Goal: Information Seeking & Learning: Learn about a topic

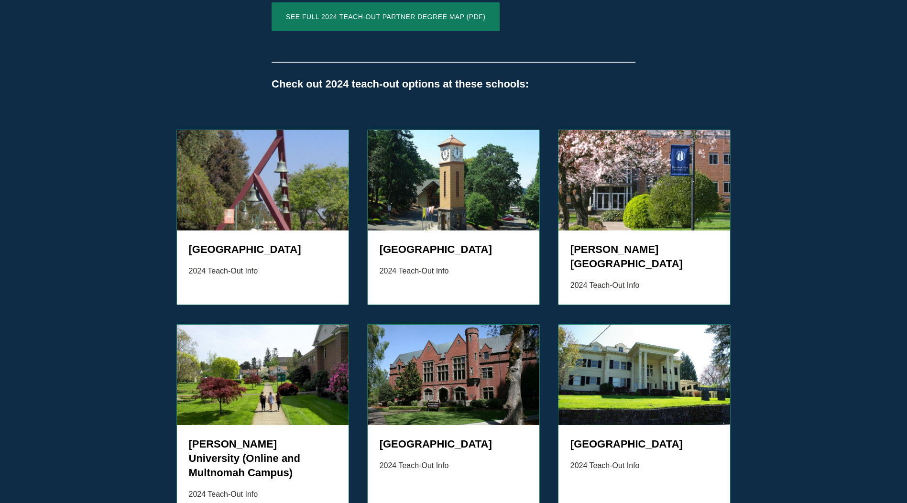
scroll to position [813, 0]
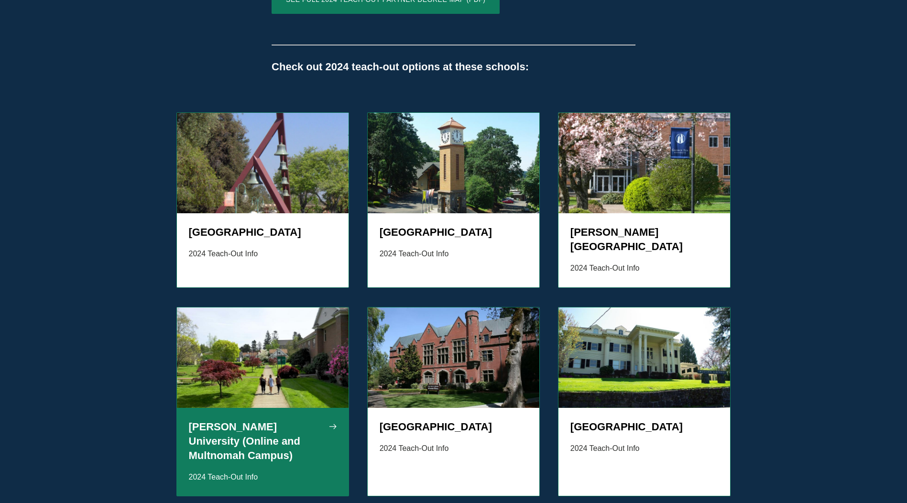
click at [240, 420] on h5 "[PERSON_NAME] University (Online and Multnomah Campus)" at bounding box center [263, 441] width 148 height 43
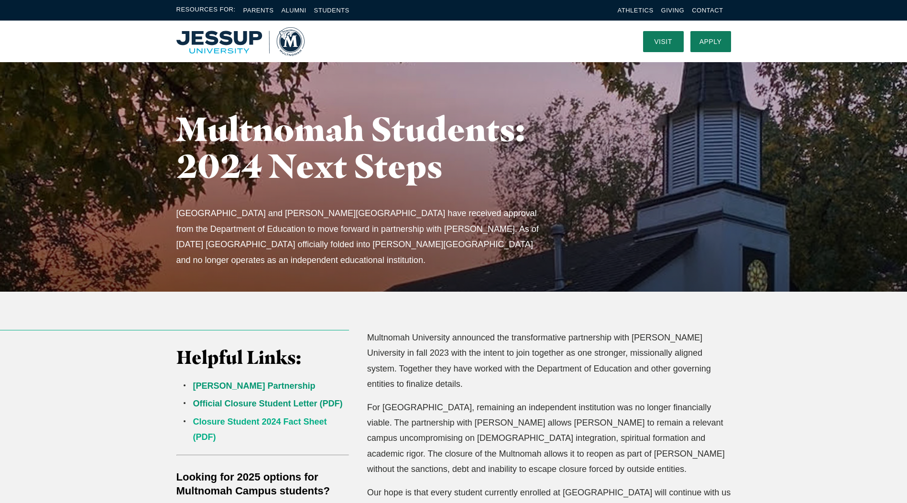
click at [279, 423] on link "Closure Student 2024 Fact Sheet (PDF)" at bounding box center [260, 429] width 134 height 25
